Goal: Transaction & Acquisition: Purchase product/service

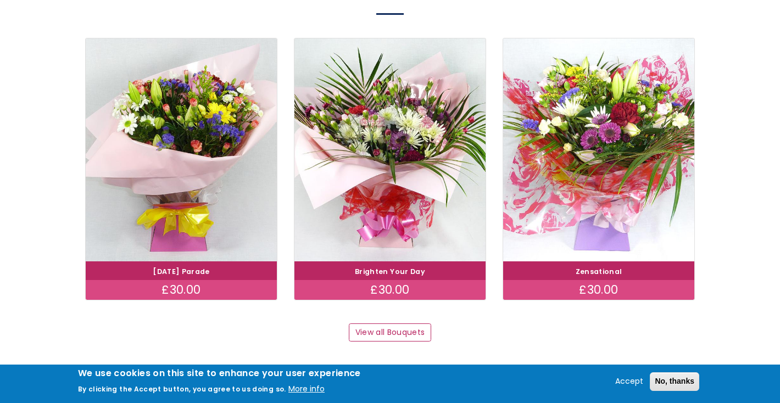
scroll to position [1039, 0]
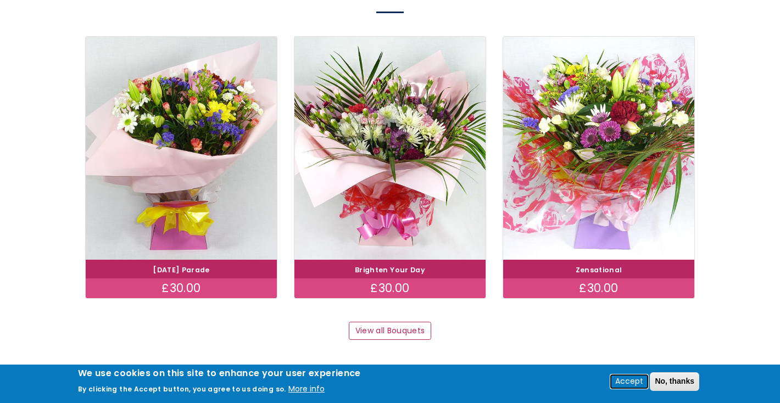
click at [620, 379] on button "Accept" at bounding box center [628, 381] width 37 height 13
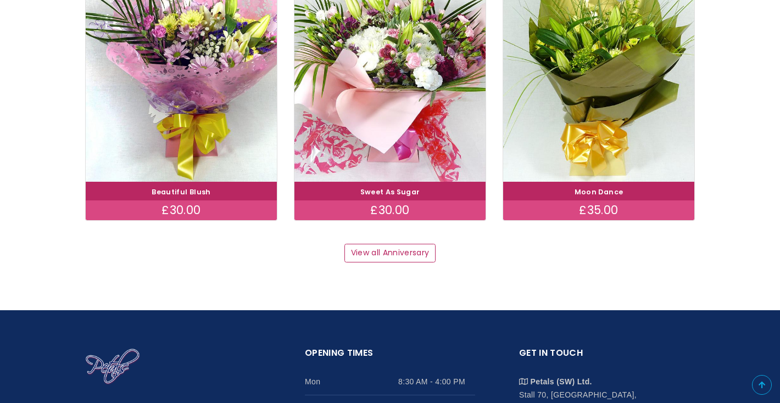
scroll to position [1540, 0]
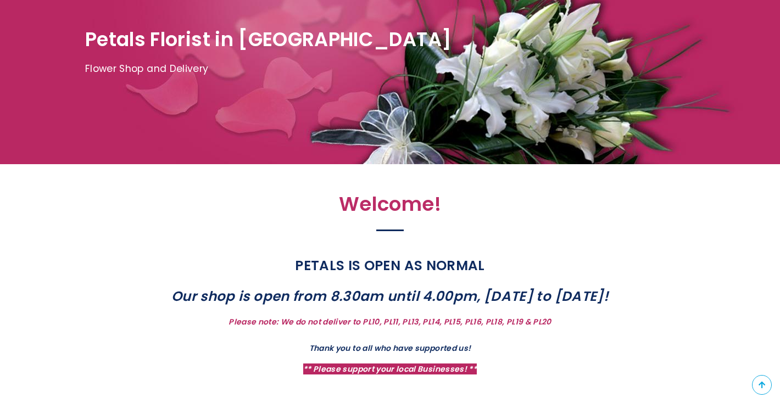
scroll to position [0, 0]
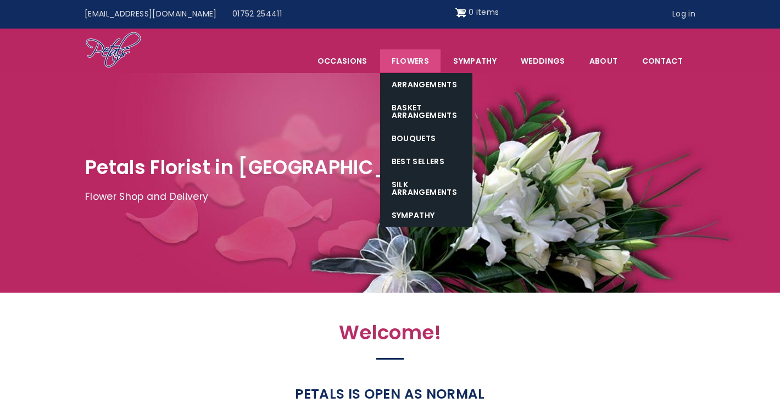
click at [411, 59] on link "Flowers" at bounding box center [410, 60] width 60 height 23
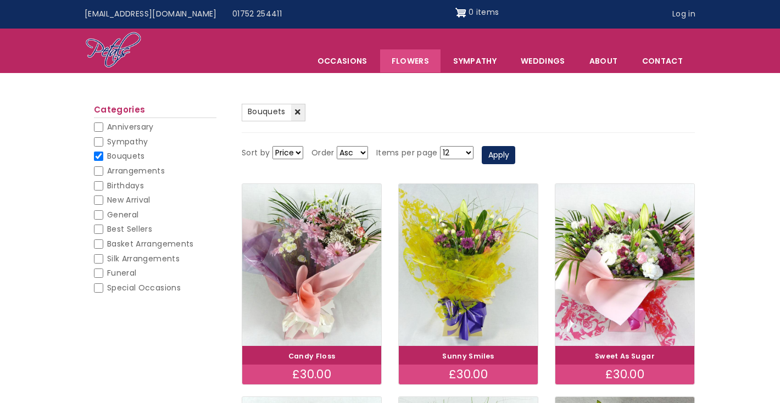
click at [293, 152] on select "Price Title" at bounding box center [287, 152] width 31 height 13
